Goal: Transaction & Acquisition: Purchase product/service

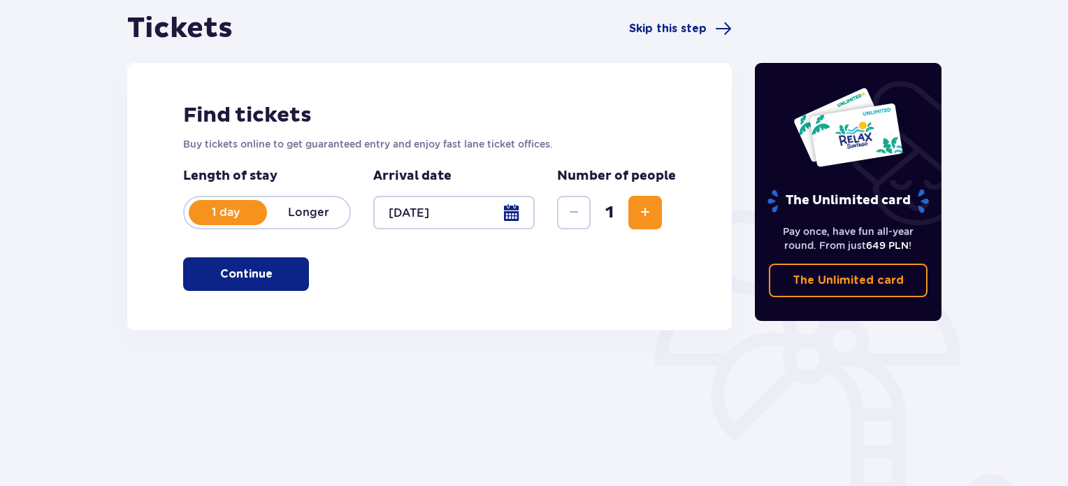
scroll to position [138, 0]
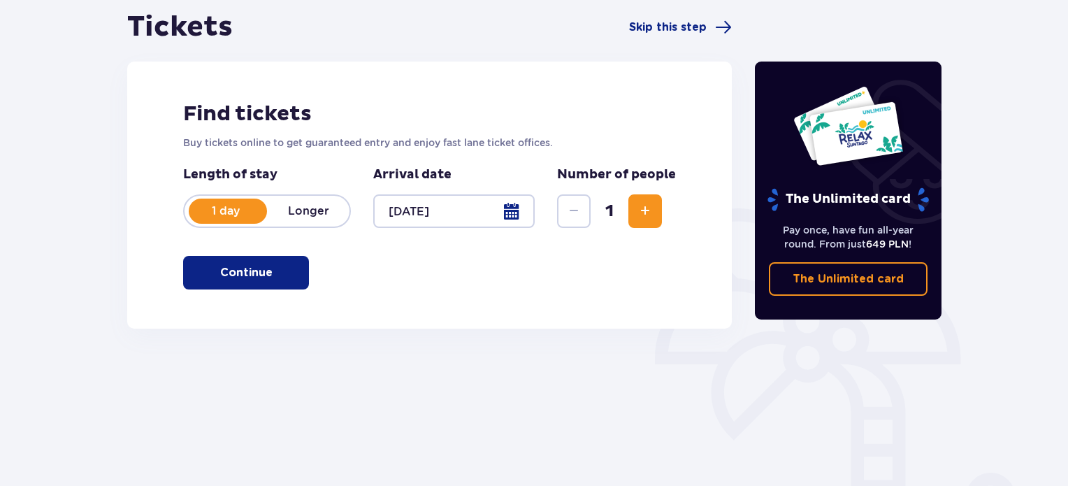
click at [201, 288] on button "Continue" at bounding box center [246, 273] width 126 height 34
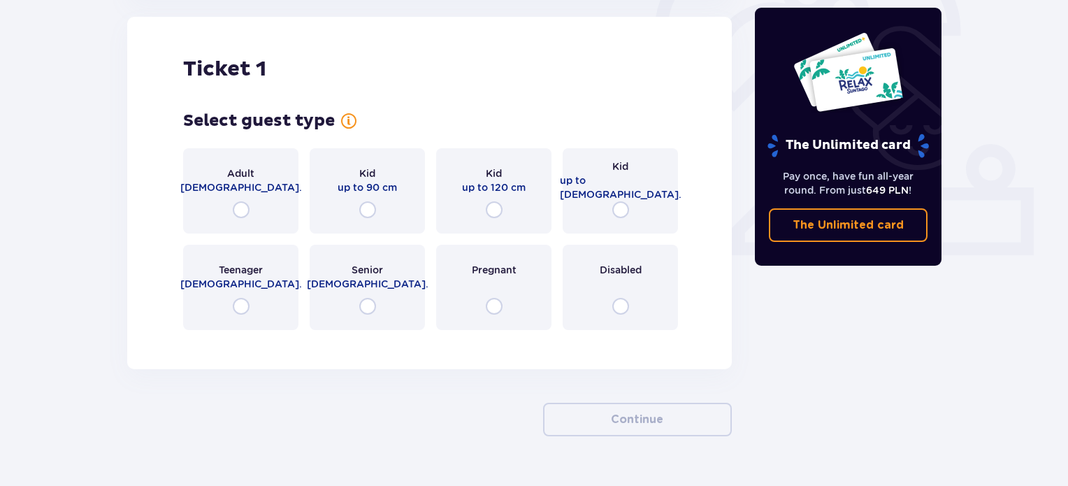
scroll to position [500, 0]
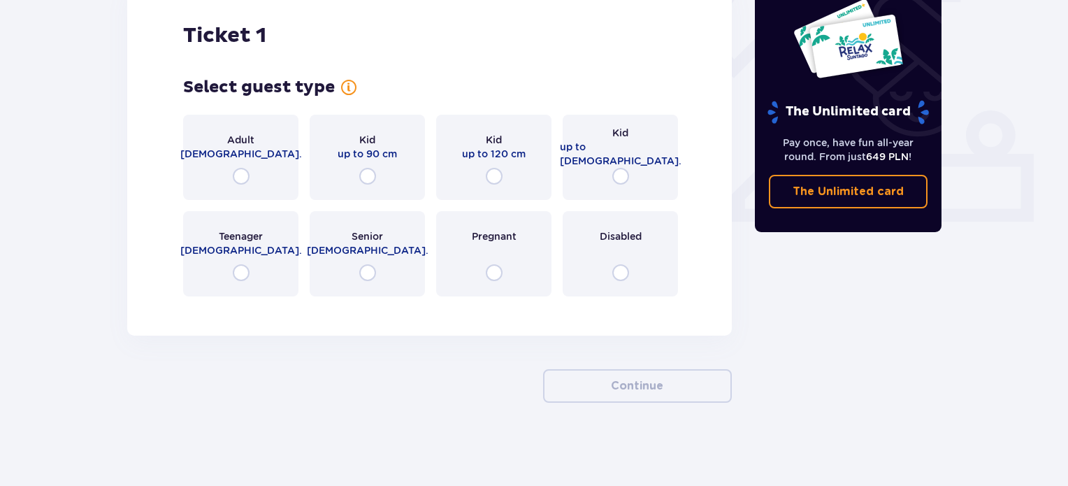
click at [512, 274] on div "Pregnant" at bounding box center [493, 253] width 115 height 85
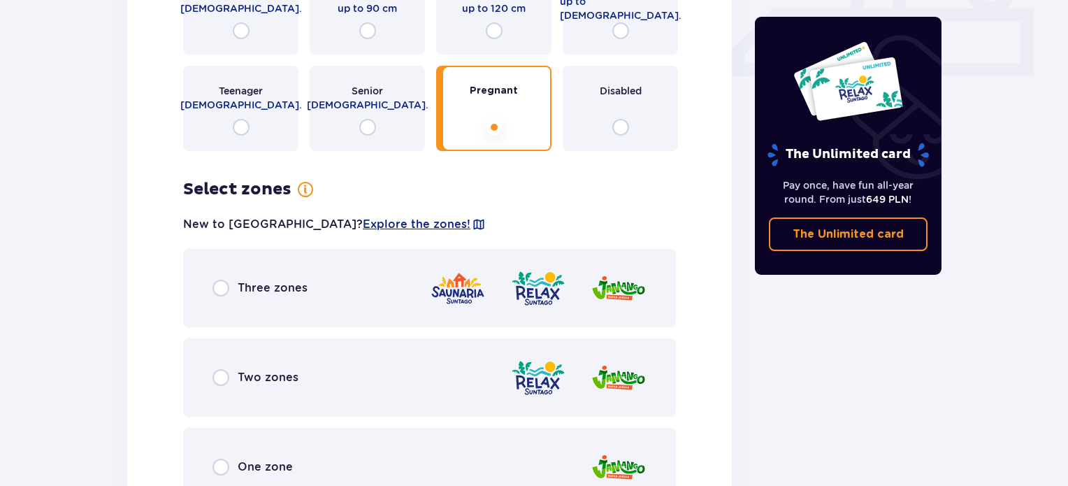
click at [609, 117] on div "Disabled" at bounding box center [620, 108] width 115 height 85
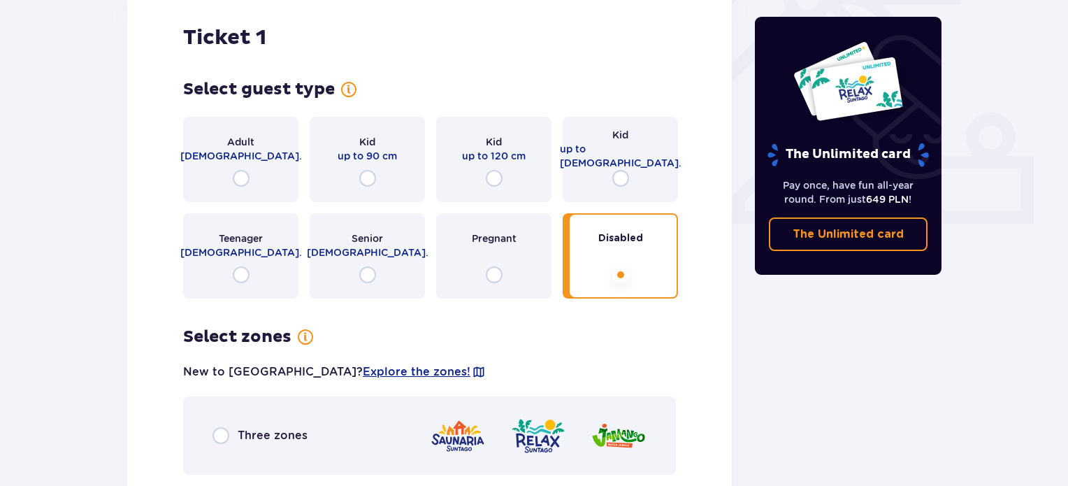
scroll to position [495, 0]
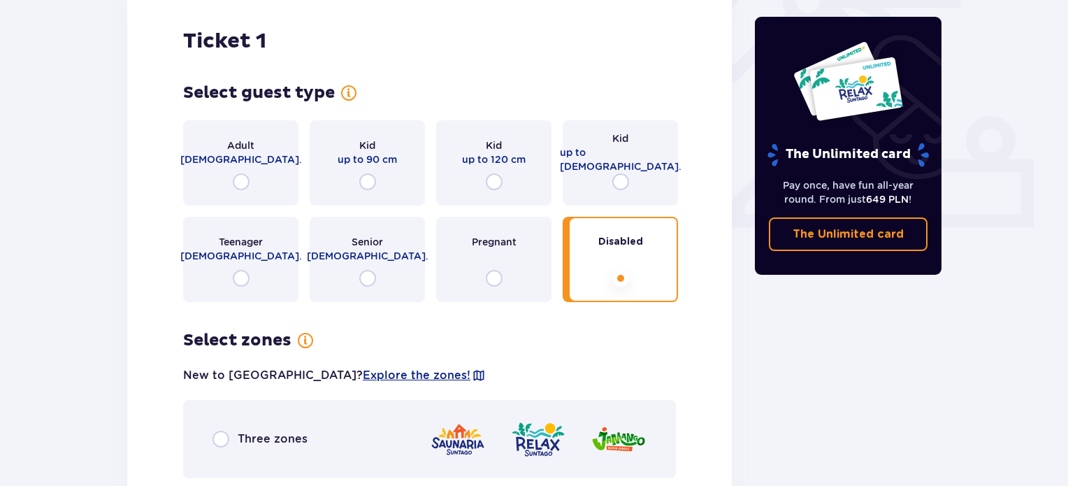
click at [253, 168] on div "Adult 18 - 65 y.o." at bounding box center [240, 162] width 115 height 85
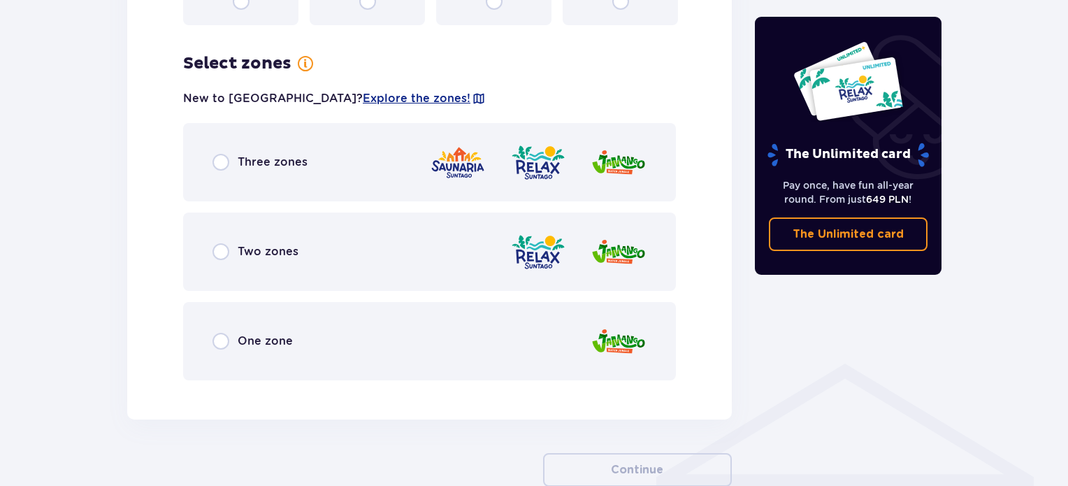
scroll to position [772, 0]
click at [215, 171] on div "Three zones" at bounding box center [429, 162] width 493 height 78
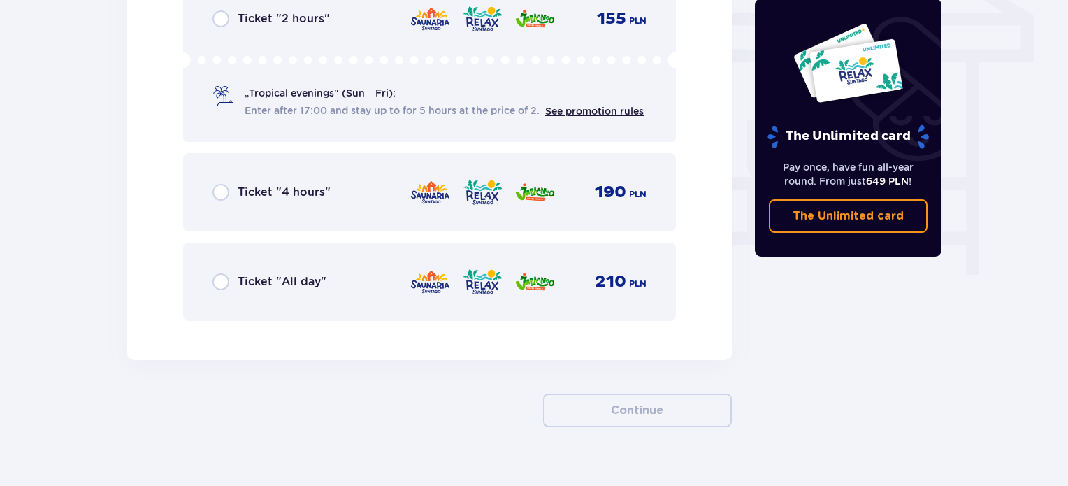
scroll to position [1233, 0]
click at [277, 275] on span "Ticket "All day"" at bounding box center [282, 280] width 89 height 15
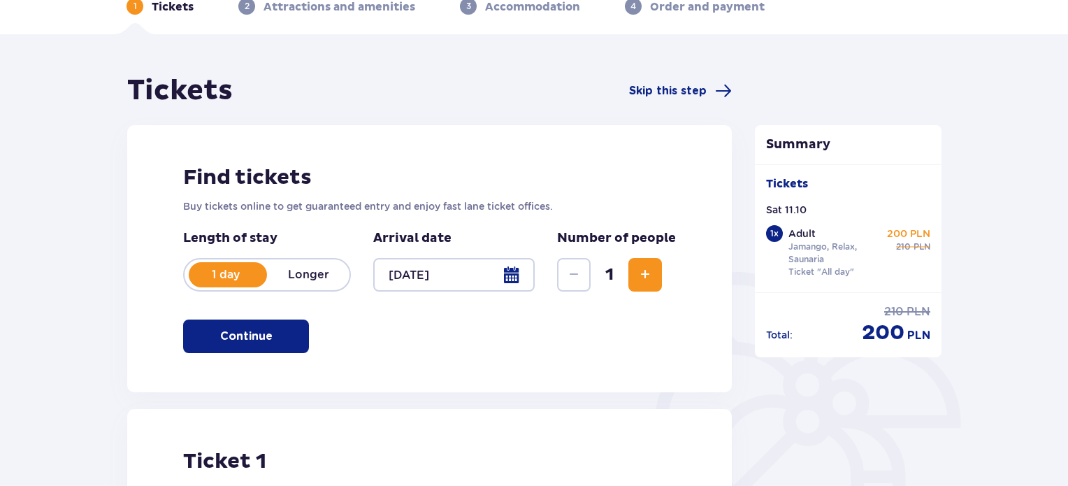
scroll to position [0, 0]
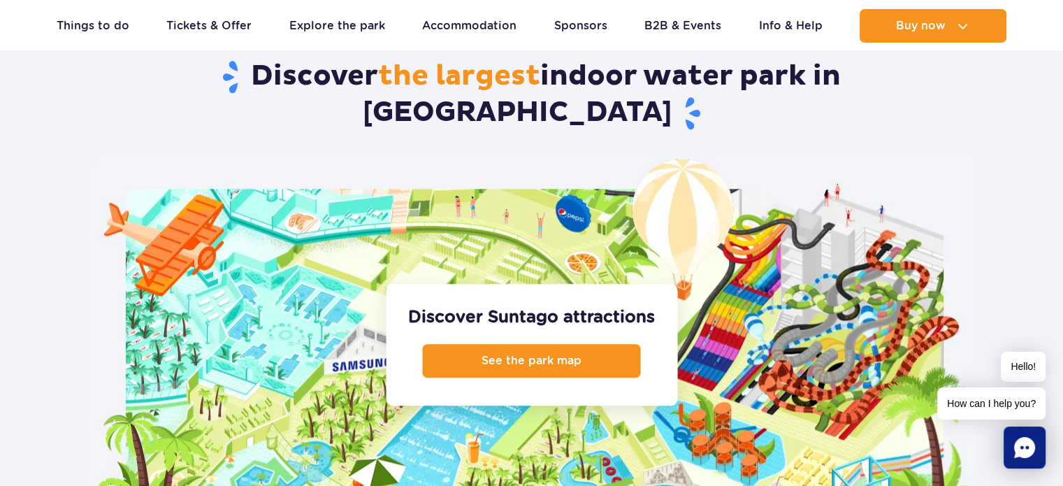
scroll to position [1501, 0]
